Goal: Task Accomplishment & Management: Manage account settings

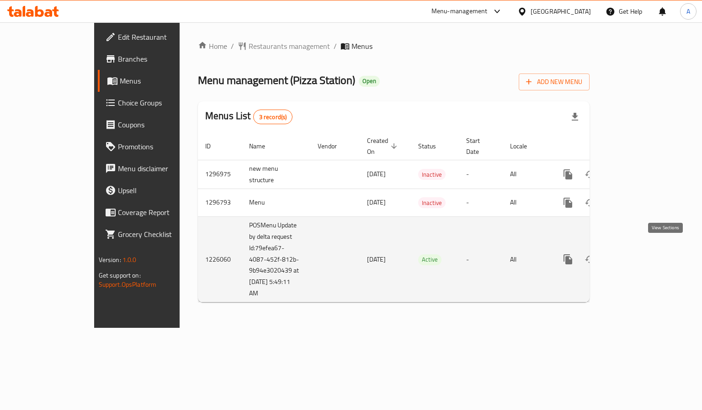
click at [639, 254] on icon "enhanced table" at bounding box center [633, 259] width 11 height 11
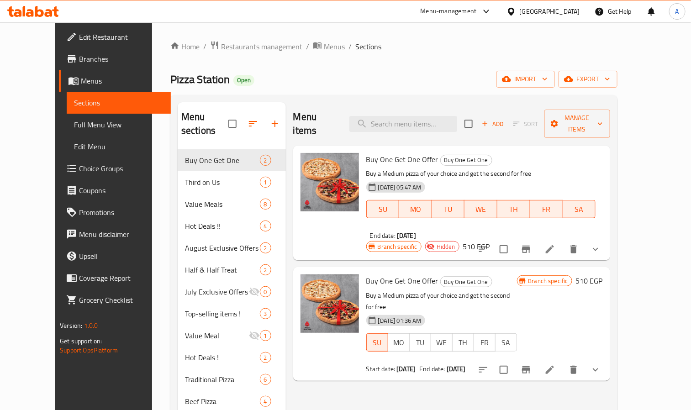
click at [426, 106] on div "Menu items Add Sort Manage items" at bounding box center [451, 123] width 317 height 43
click at [427, 118] on input "search" at bounding box center [403, 124] width 108 height 16
paste input "Super Double Deal"
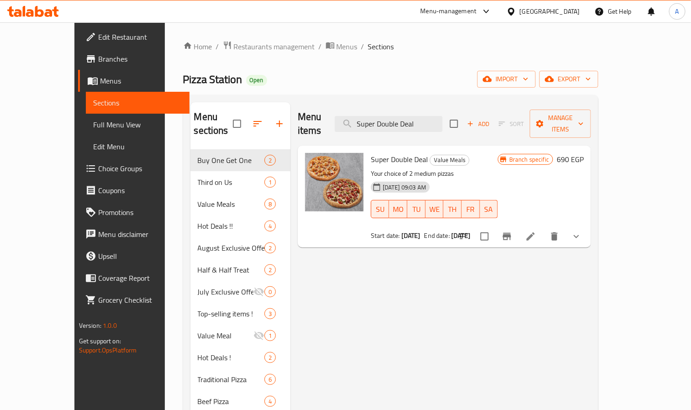
type input "Super Double Deal"
click at [518, 230] on button "Branch-specific-item" at bounding box center [507, 237] width 22 height 22
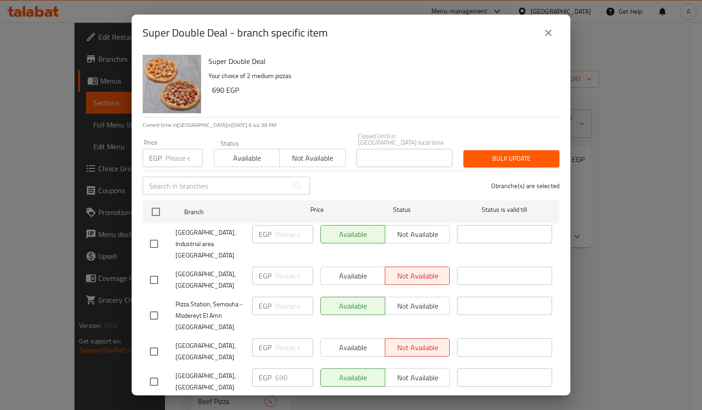
click at [555, 45] on div "Super Double Deal - branch specific item" at bounding box center [351, 33] width 438 height 37
click at [547, 41] on button "close" at bounding box center [548, 33] width 22 height 22
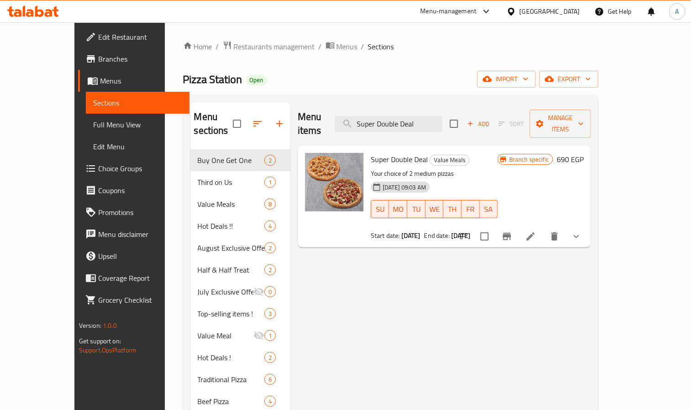
click at [511, 233] on icon "Branch-specific-item" at bounding box center [507, 236] width 8 height 7
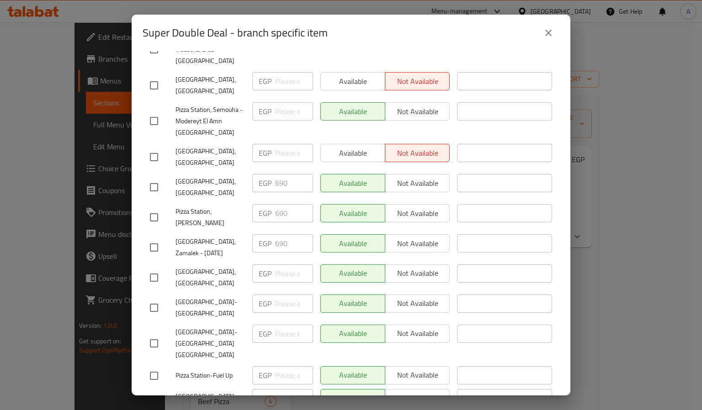
scroll to position [275, 0]
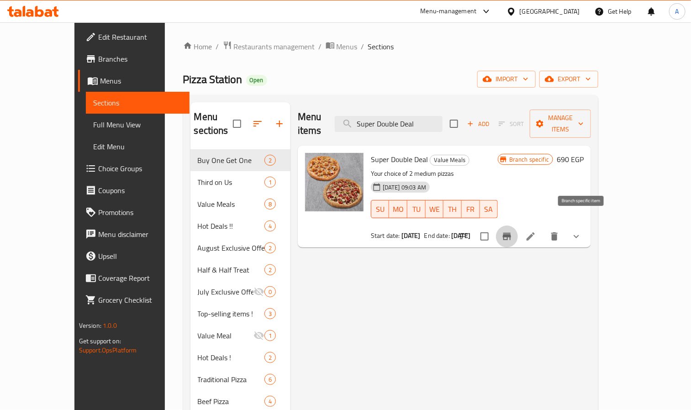
click at [511, 233] on icon "Branch-specific-item" at bounding box center [507, 236] width 8 height 7
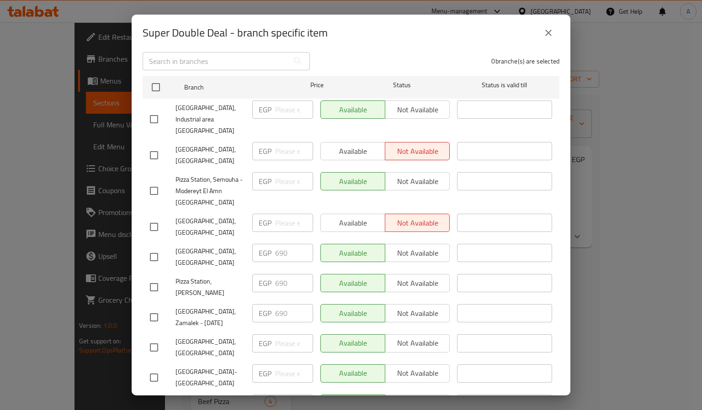
scroll to position [0, 0]
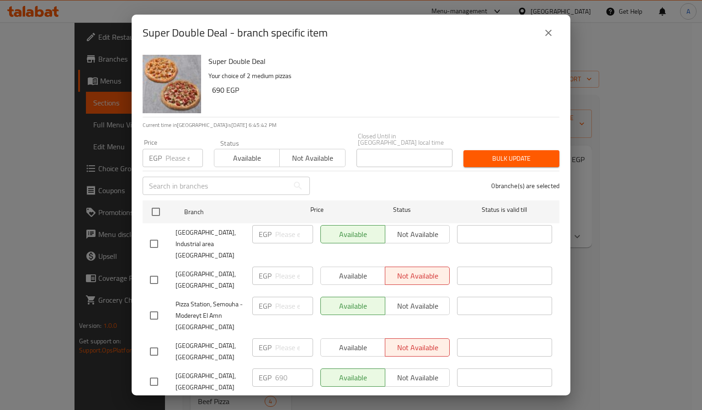
click at [549, 33] on icon "close" at bounding box center [548, 32] width 11 height 11
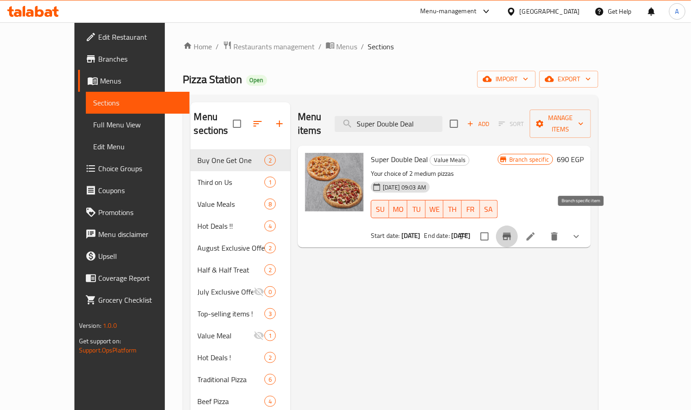
click at [511, 233] on icon "Branch-specific-item" at bounding box center [507, 236] width 8 height 7
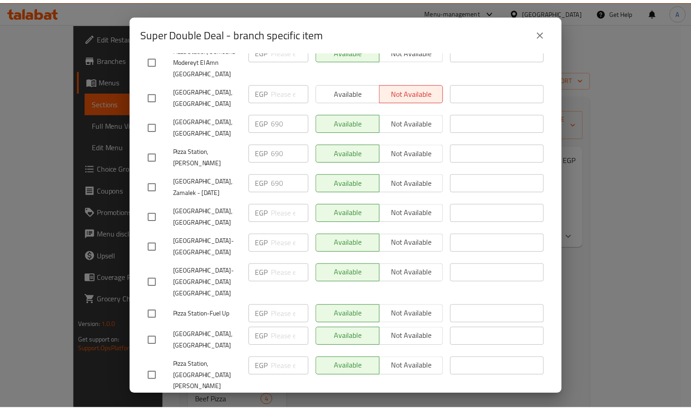
scroll to position [275, 0]
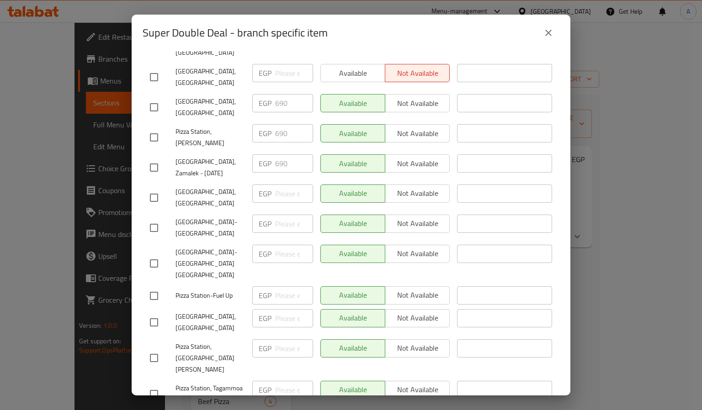
click at [548, 25] on button "close" at bounding box center [548, 33] width 22 height 22
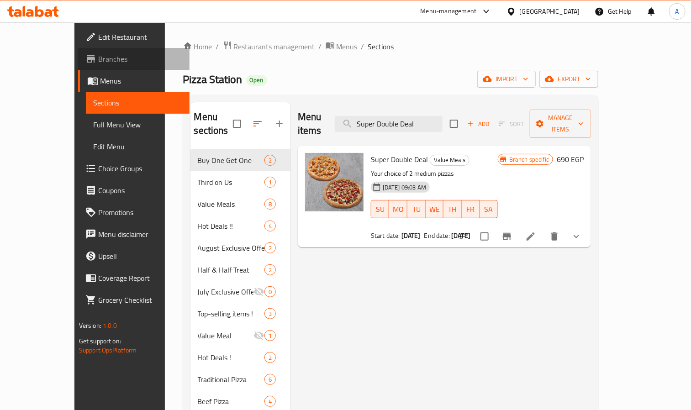
click at [98, 58] on span "Branches" at bounding box center [140, 58] width 84 height 11
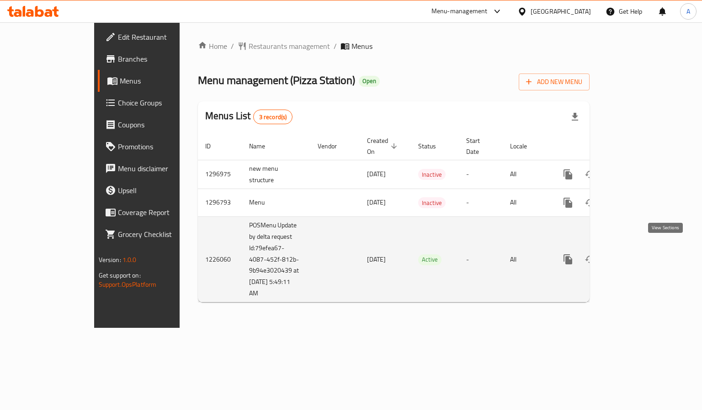
click at [639, 254] on icon "enhanced table" at bounding box center [633, 259] width 11 height 11
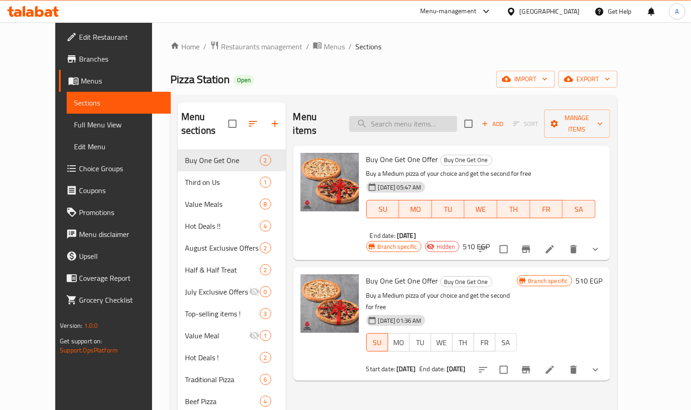
click at [433, 122] on input "search" at bounding box center [403, 124] width 108 height 16
paste input "Super Double Deal"
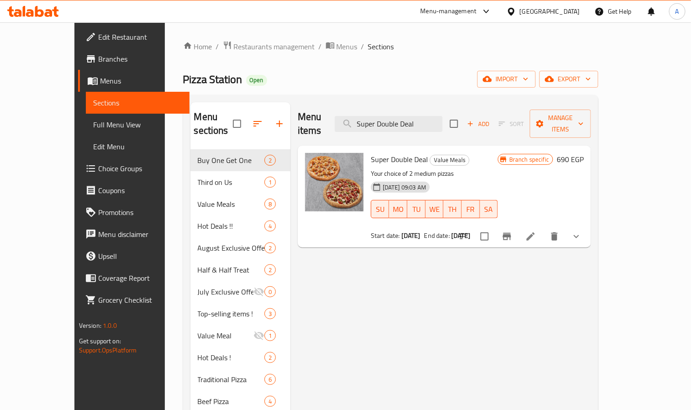
type input "Super Double Deal"
click at [430, 155] on span "Value Meals" at bounding box center [449, 160] width 39 height 11
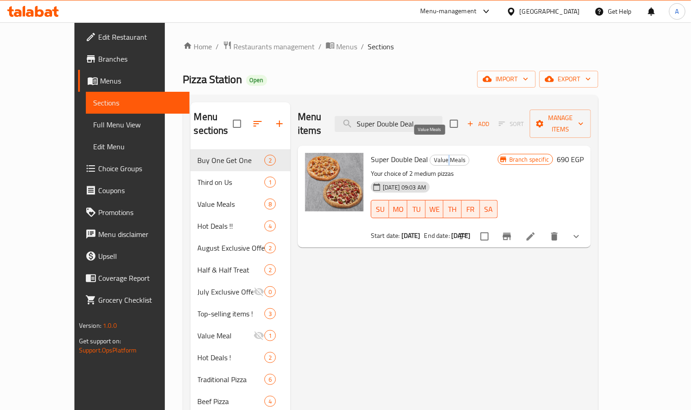
click at [430, 155] on span "Value Meals" at bounding box center [449, 160] width 39 height 11
copy span "Value Meals"
click at [431, 119] on input "Super Double Deal" at bounding box center [389, 124] width 108 height 16
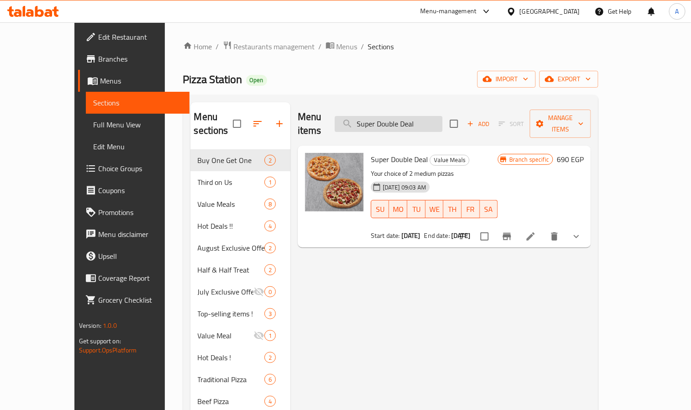
click at [431, 119] on input "Super Double Deal" at bounding box center [389, 124] width 108 height 16
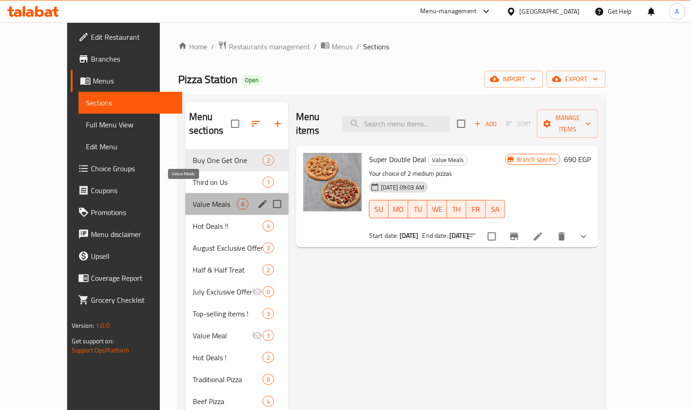
click at [193, 199] on span "Value Meals" at bounding box center [215, 204] width 44 height 11
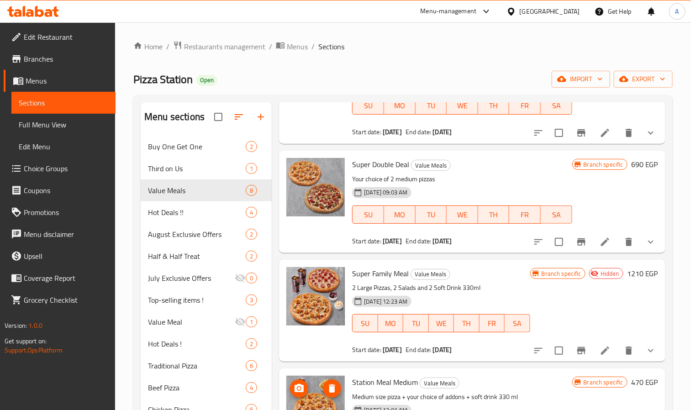
scroll to position [206, 0]
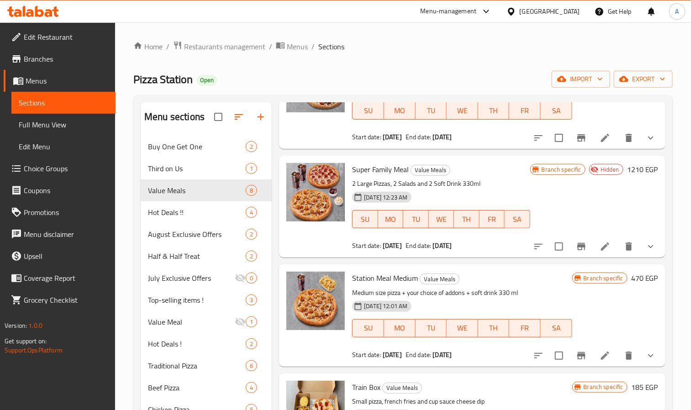
click at [153, 74] on span "Pizza Station" at bounding box center [162, 79] width 59 height 21
click at [152, 77] on span "Pizza Station" at bounding box center [162, 79] width 59 height 21
click at [173, 77] on span "Pizza Station" at bounding box center [162, 79] width 59 height 21
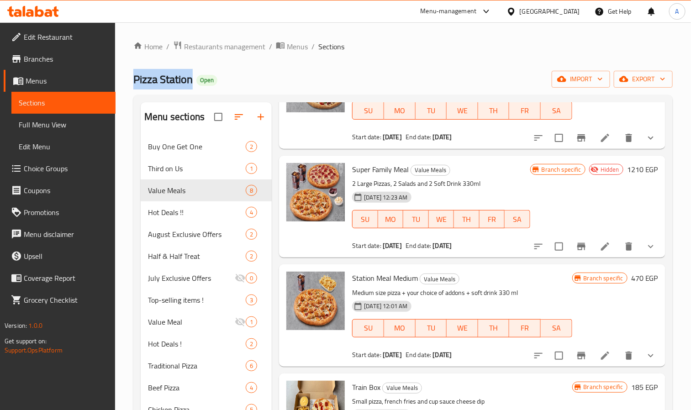
click at [173, 79] on span "Pizza Station" at bounding box center [162, 79] width 59 height 21
copy span "Pizza Station"
